Goal: Task Accomplishment & Management: Use online tool/utility

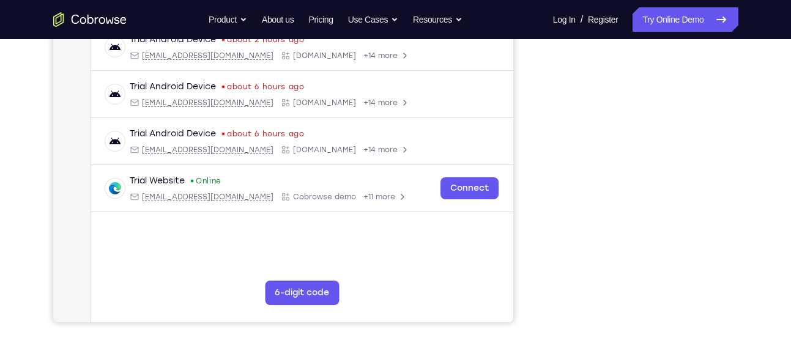
scroll to position [247, 0]
drag, startPoint x: 423, startPoint y: 64, endPoint x: 741, endPoint y: 74, distance: 318.2
click at [741, 74] on div "Your Support Agent Your Customer Web iOS Android Next Steps We’d be happy to gi…" at bounding box center [395, 195] width 783 height 807
drag, startPoint x: 741, startPoint y: 74, endPoint x: 743, endPoint y: 112, distance: 38.0
click at [743, 112] on div "Your Support Agent Your Customer Web iOS Android Next Steps We’d be happy to gi…" at bounding box center [395, 195] width 783 height 807
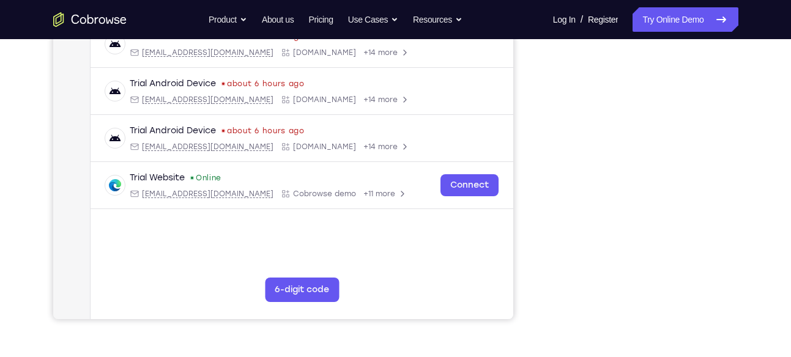
scroll to position [251, 0]
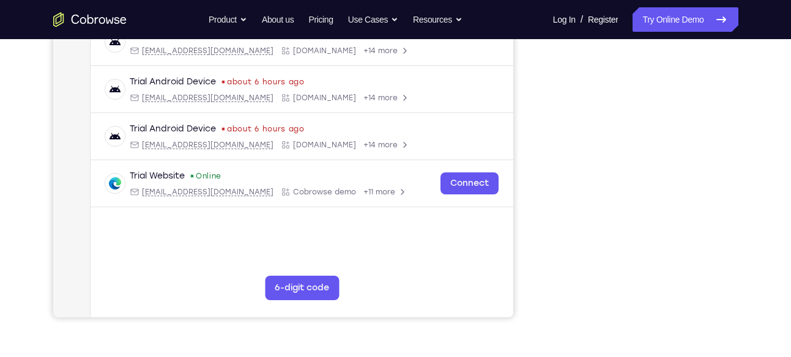
drag, startPoint x: 729, startPoint y: 113, endPoint x: 744, endPoint y: 76, distance: 39.8
click at [744, 76] on div "Your Support Agent Your Customer Web iOS Android Next Steps We’d be happy to gi…" at bounding box center [395, 191] width 783 height 807
drag, startPoint x: 734, startPoint y: 81, endPoint x: 744, endPoint y: 85, distance: 10.7
click at [744, 85] on div "Your Support Agent Your Customer Web iOS Android Next Steps We’d be happy to gi…" at bounding box center [395, 191] width 783 height 807
drag, startPoint x: 727, startPoint y: 92, endPoint x: 735, endPoint y: 83, distance: 11.3
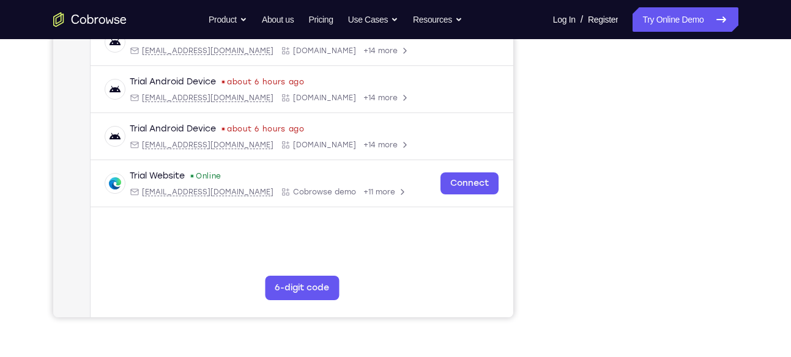
click at [735, 83] on div at bounding box center [641, 130] width 196 height 376
drag, startPoint x: 729, startPoint y: 87, endPoint x: 728, endPoint y: 81, distance: 6.2
click at [728, 81] on div at bounding box center [641, 130] width 196 height 376
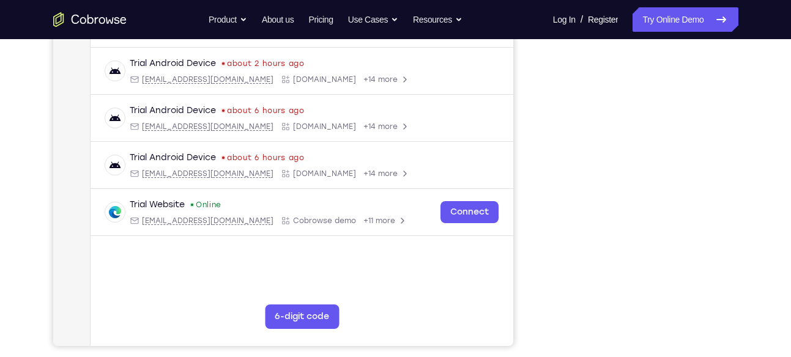
scroll to position [240, 0]
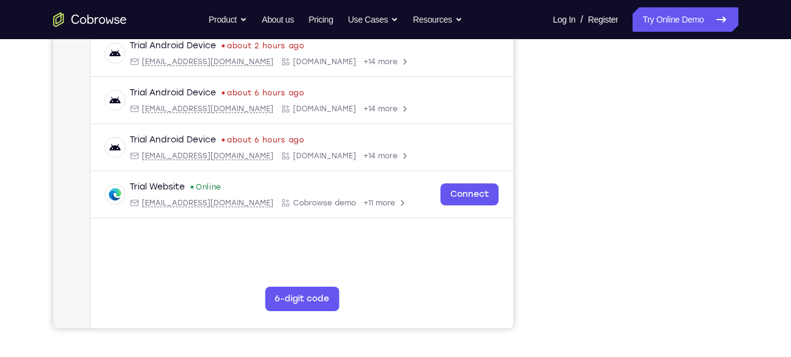
drag, startPoint x: 551, startPoint y: 135, endPoint x: 766, endPoint y: 175, distance: 218.5
click at [766, 175] on div "Your Support Agent Your Customer Web iOS Android Next Steps We’d be happy to gi…" at bounding box center [395, 202] width 783 height 807
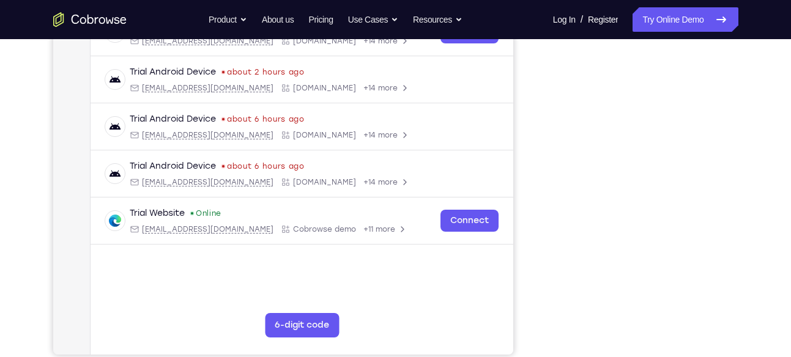
scroll to position [215, 0]
drag, startPoint x: 737, startPoint y: 176, endPoint x: 773, endPoint y: 118, distance: 67.9
click at [773, 118] on div "Your Support Agent Your Customer Web iOS Android Next Steps We’d be happy to gi…" at bounding box center [395, 227] width 783 height 807
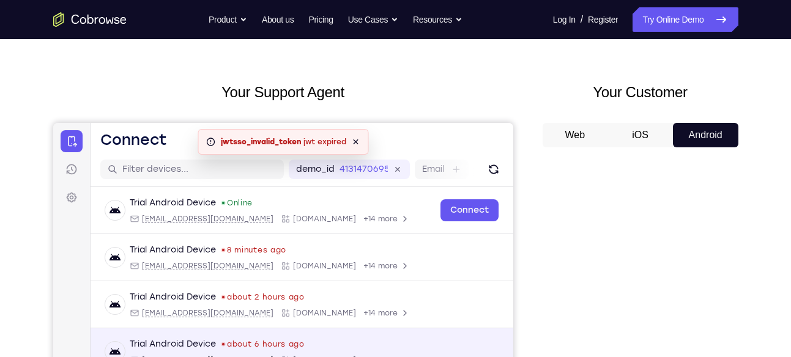
scroll to position [35, 0]
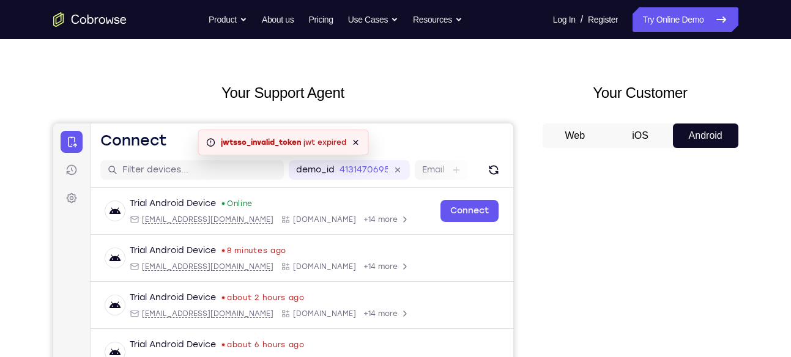
click at [355, 145] on icon at bounding box center [356, 143] width 10 height 10
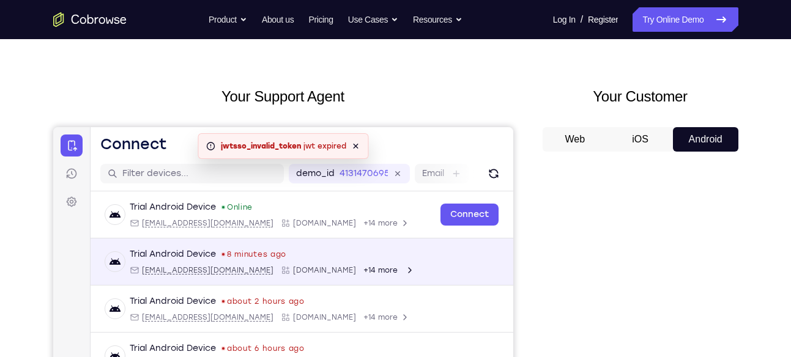
scroll to position [32, 0]
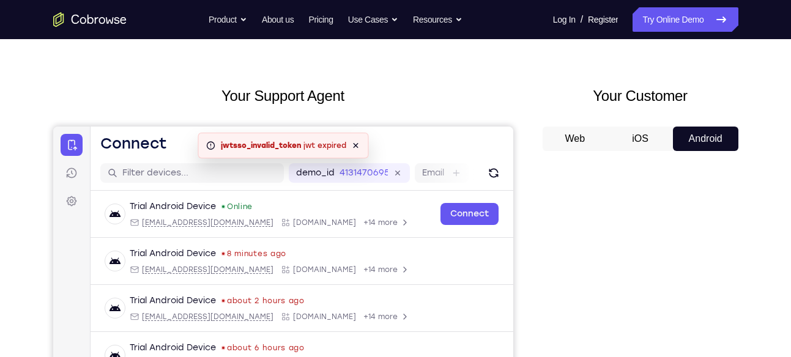
click at [360, 146] on icon at bounding box center [356, 146] width 10 height 10
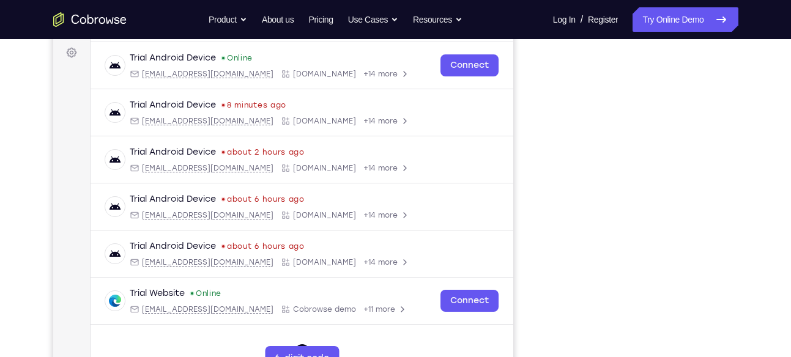
scroll to position [179, 0]
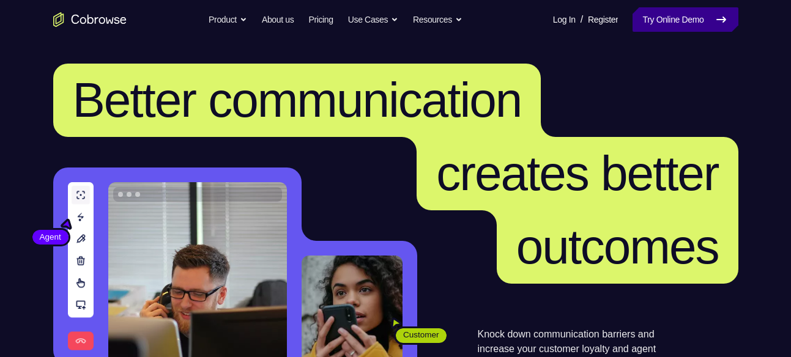
click at [692, 24] on link "Try Online Demo" at bounding box center [685, 19] width 105 height 24
click at [675, 25] on link "Try Online Demo" at bounding box center [685, 19] width 105 height 24
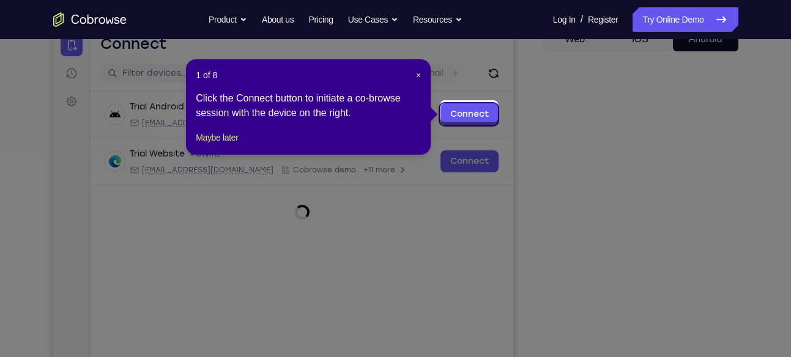
scroll to position [130, 0]
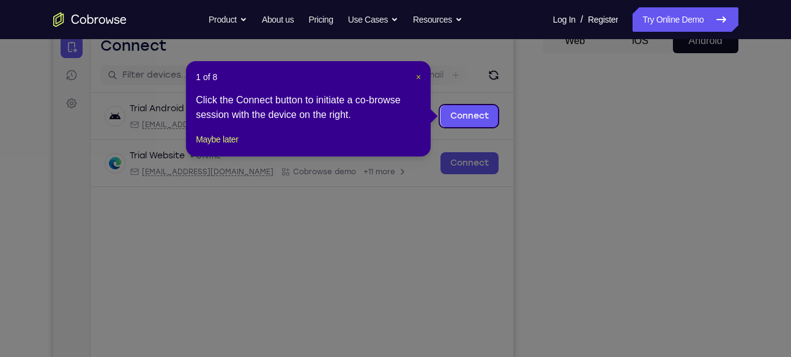
click at [418, 75] on span "×" at bounding box center [418, 77] width 5 height 10
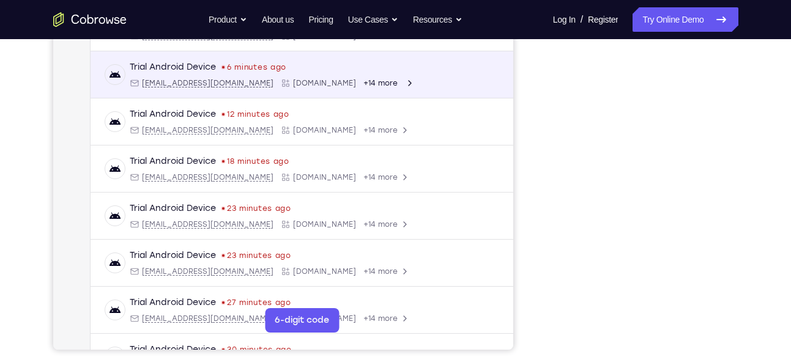
scroll to position [166, 0]
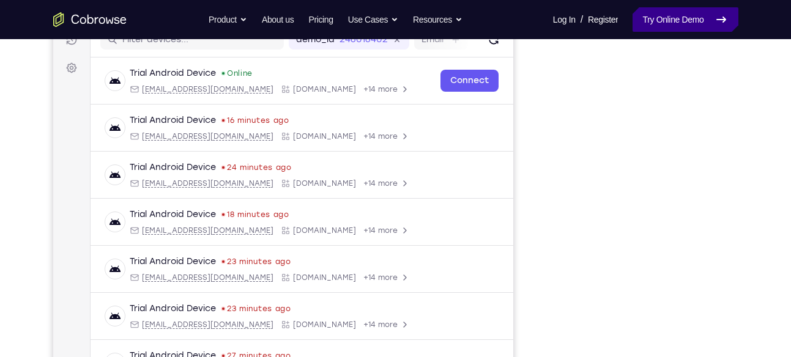
click at [680, 23] on link "Try Online Demo" at bounding box center [685, 19] width 105 height 24
click at [645, 18] on button "iOS" at bounding box center [639, 5] width 65 height 24
click at [592, 18] on button "Web" at bounding box center [575, 5] width 65 height 24
click at [715, 18] on button "Android" at bounding box center [705, 5] width 65 height 24
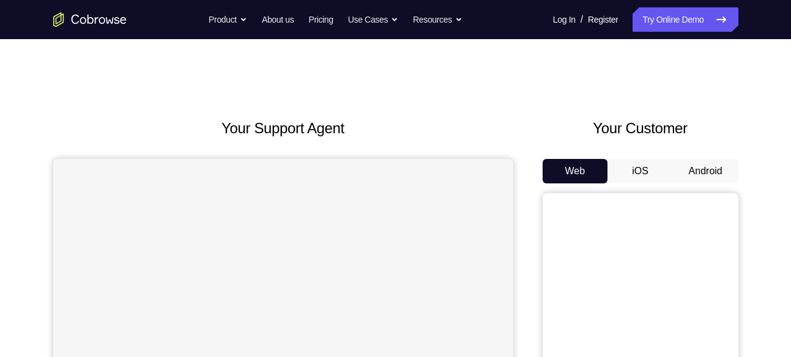
click at [691, 171] on button "Android" at bounding box center [705, 171] width 65 height 24
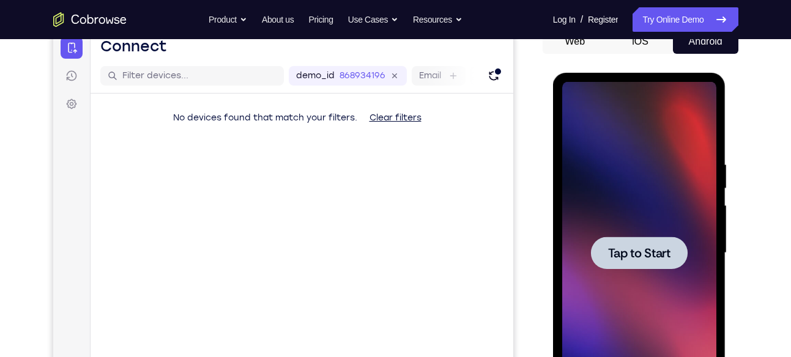
click at [626, 261] on div at bounding box center [639, 253] width 97 height 32
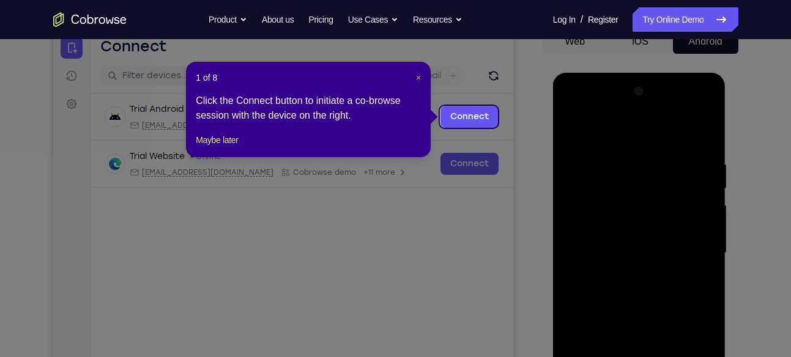
click at [421, 79] on span "×" at bounding box center [418, 78] width 5 height 10
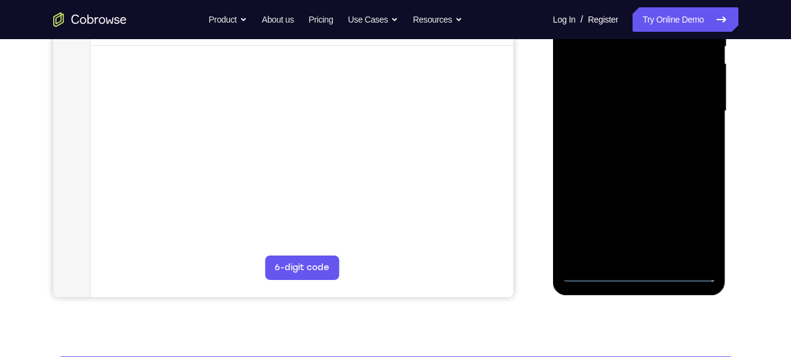
scroll to position [272, 0]
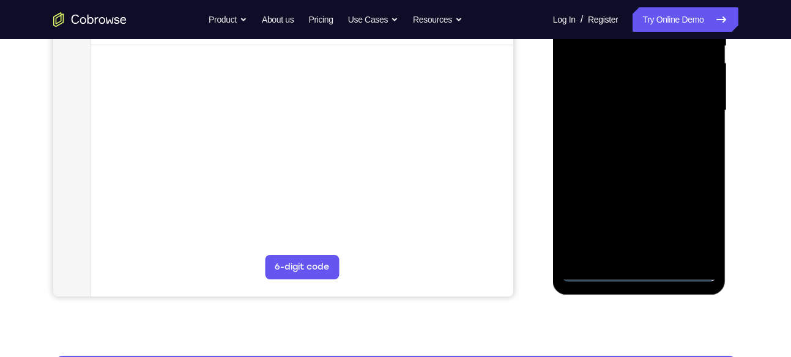
click at [643, 273] on div at bounding box center [639, 110] width 154 height 343
click at [699, 219] on div at bounding box center [639, 110] width 154 height 343
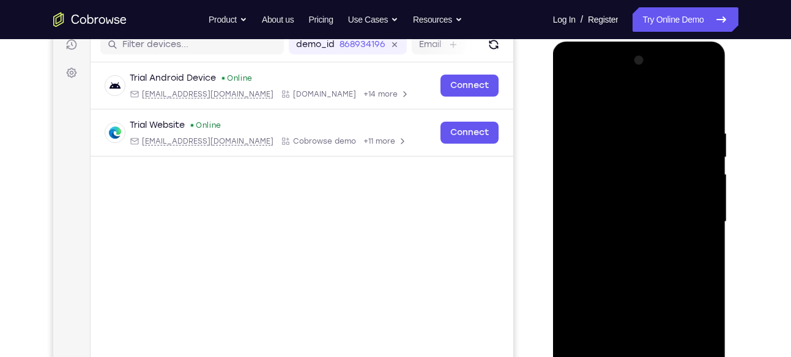
scroll to position [159, 0]
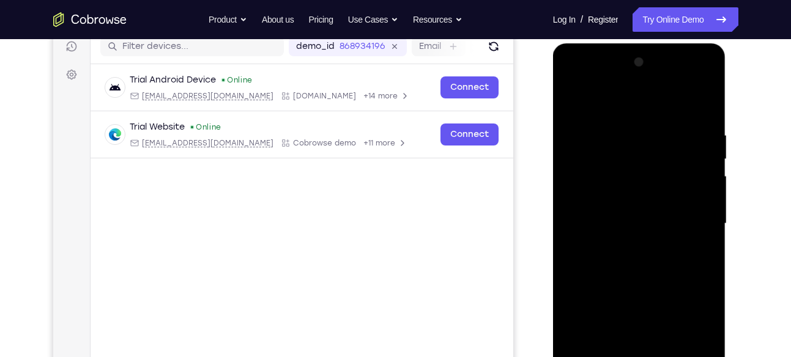
click at [580, 80] on div at bounding box center [639, 224] width 154 height 343
click at [695, 225] on div at bounding box center [639, 224] width 154 height 343
click at [621, 246] on div at bounding box center [639, 224] width 154 height 343
click at [628, 209] on div at bounding box center [639, 224] width 154 height 343
click at [640, 319] on div at bounding box center [639, 224] width 154 height 343
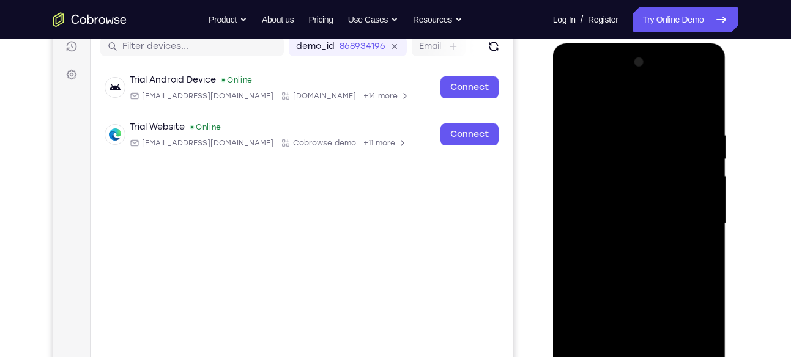
click at [611, 190] on div at bounding box center [639, 224] width 154 height 343
click at [617, 220] on div at bounding box center [639, 224] width 154 height 343
click at [631, 265] on div at bounding box center [639, 224] width 154 height 343
click at [621, 274] on div at bounding box center [639, 224] width 154 height 343
click at [629, 265] on div at bounding box center [639, 224] width 154 height 343
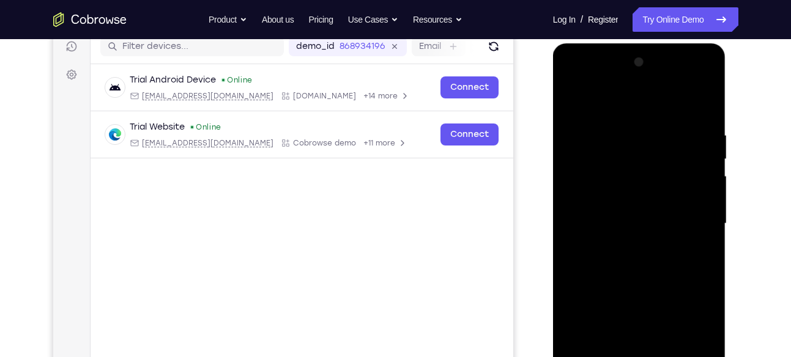
click at [629, 265] on div at bounding box center [639, 224] width 154 height 343
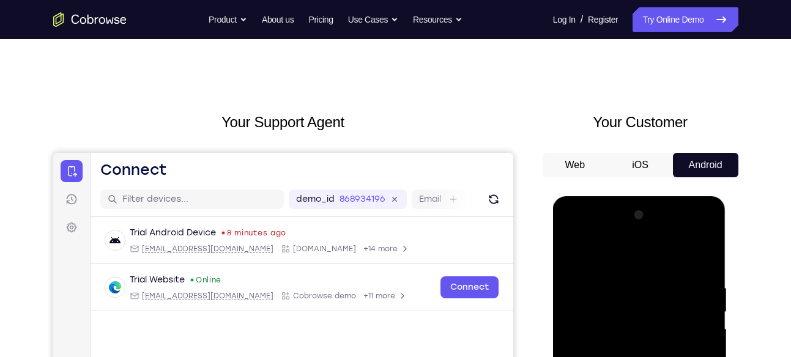
scroll to position [6, 0]
click at [595, 168] on button "Web" at bounding box center [575, 166] width 65 height 24
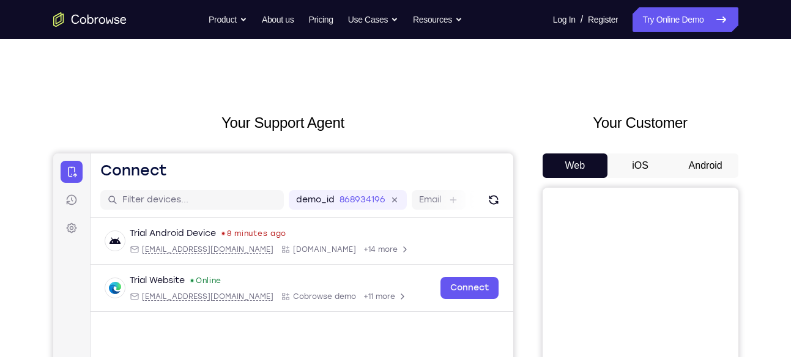
click at [703, 160] on button "Android" at bounding box center [705, 166] width 65 height 24
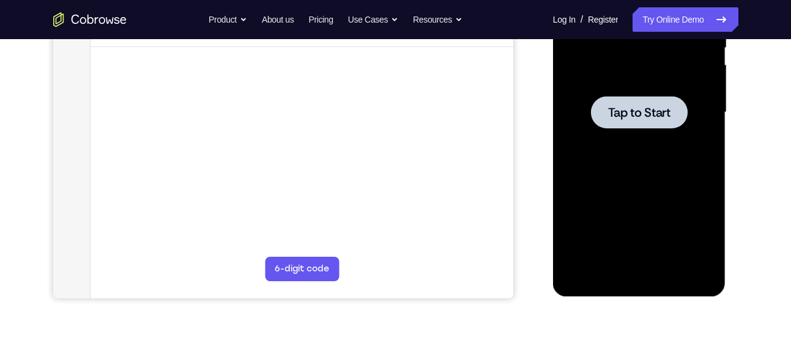
scroll to position [273, 0]
